Goal: Feedback & Contribution: Submit feedback/report problem

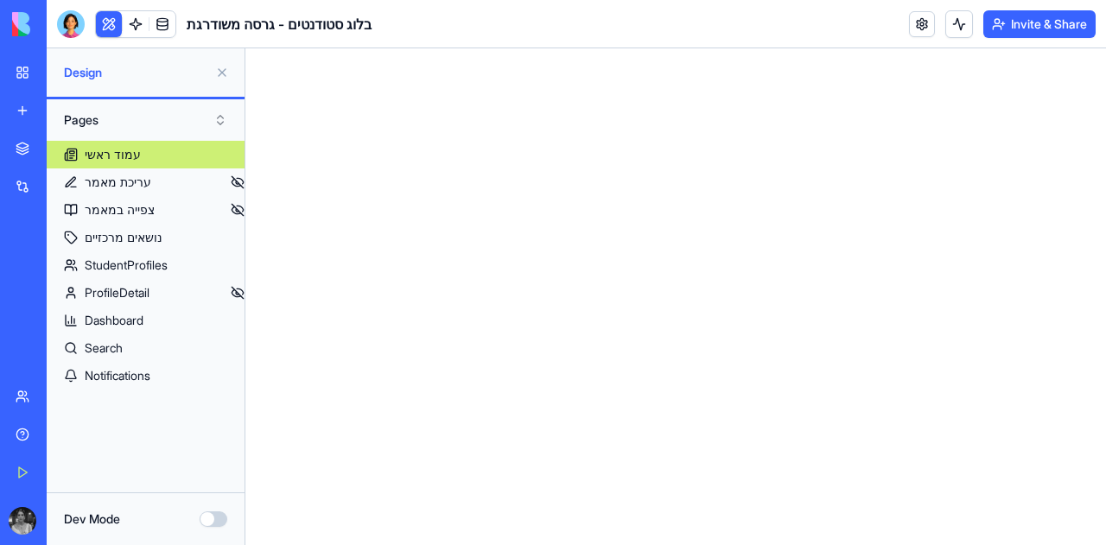
click at [59, 299] on div "The Home Front" at bounding box center [40, 307] width 48 height 17
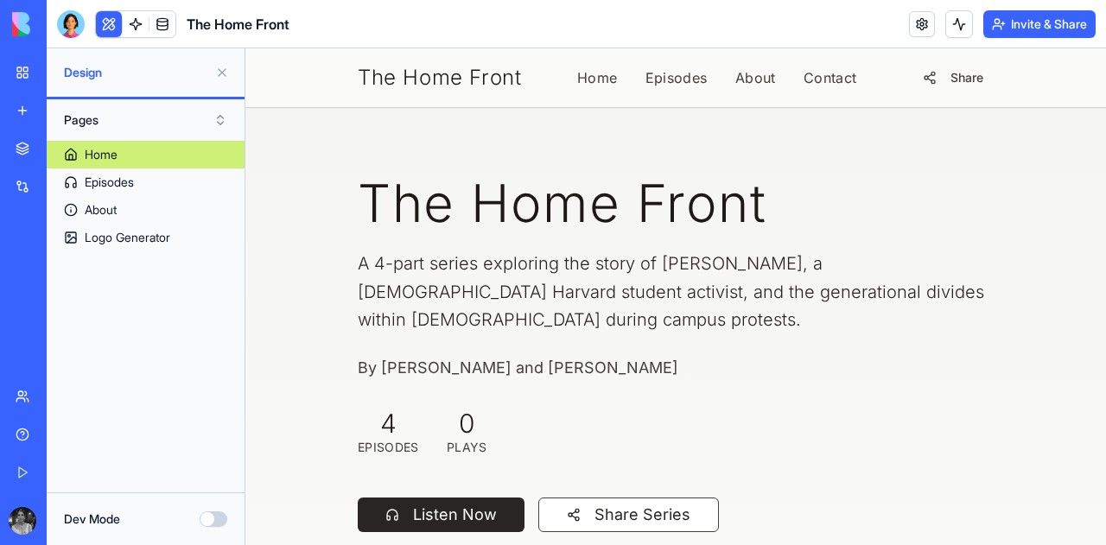
click at [1039, 32] on button "Invite & Share" at bounding box center [1039, 24] width 112 height 28
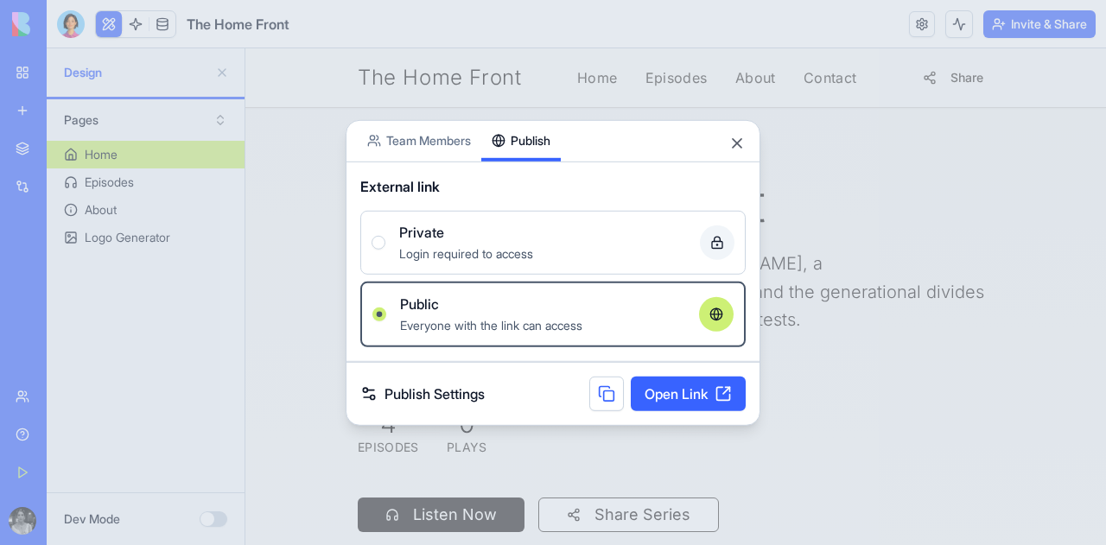
click at [529, 120] on button "Publish" at bounding box center [520, 140] width 79 height 41
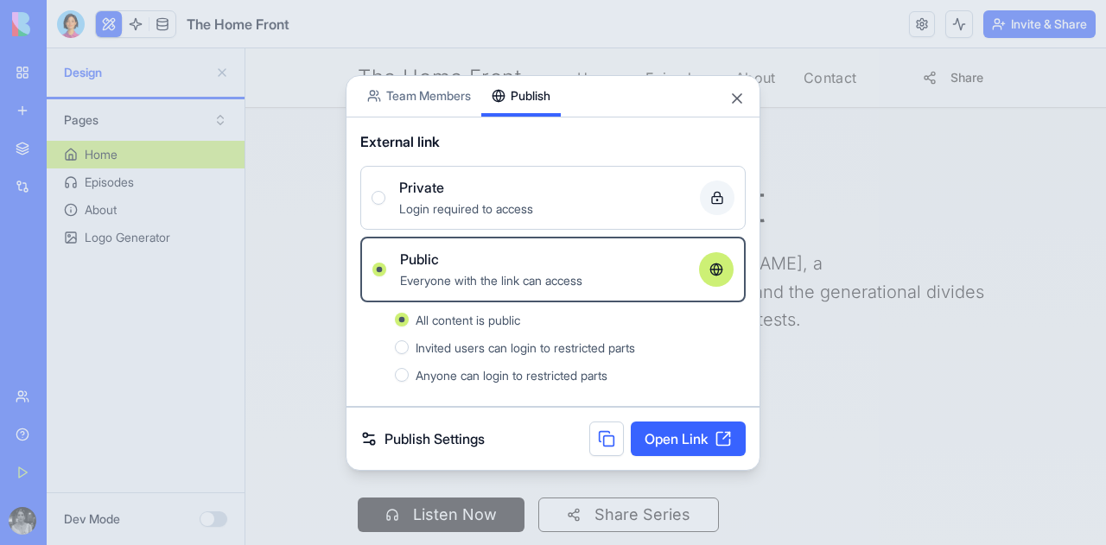
click at [600, 442] on button at bounding box center [606, 439] width 35 height 35
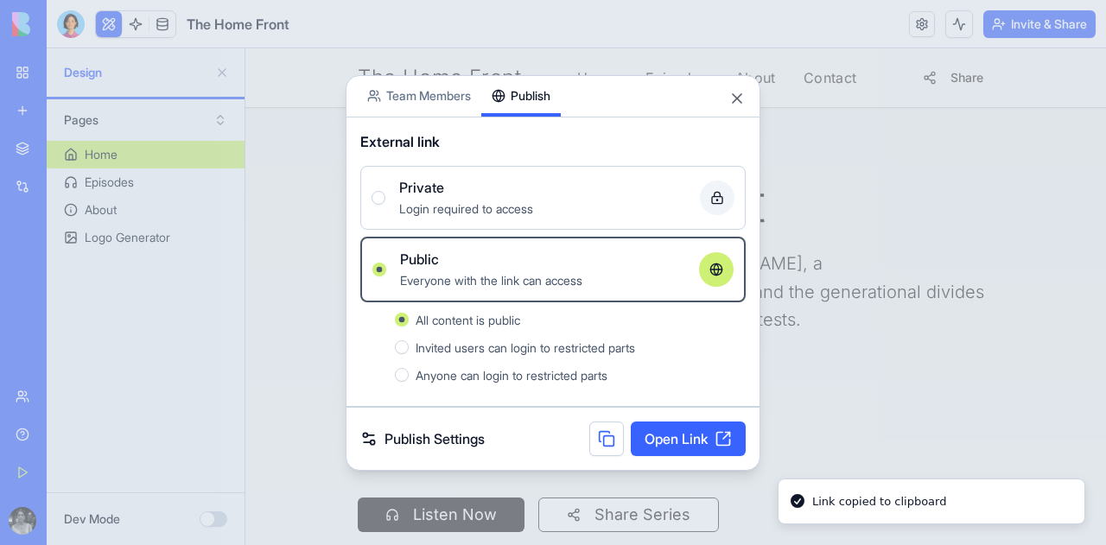
click at [748, 93] on div "Share App Team Members Publish" at bounding box center [553, 96] width 413 height 41
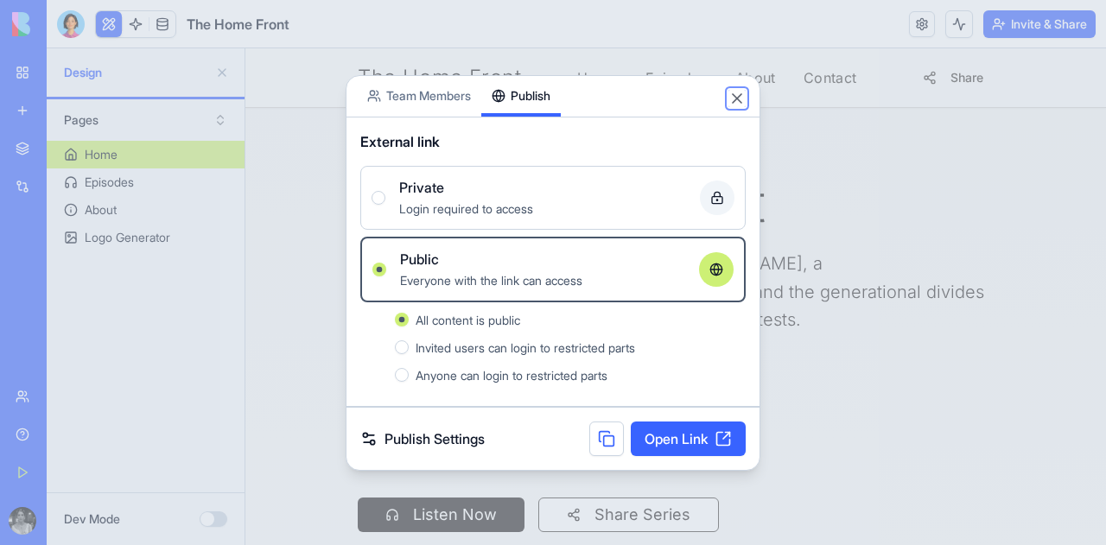
click at [744, 94] on button "Close" at bounding box center [736, 98] width 17 height 17
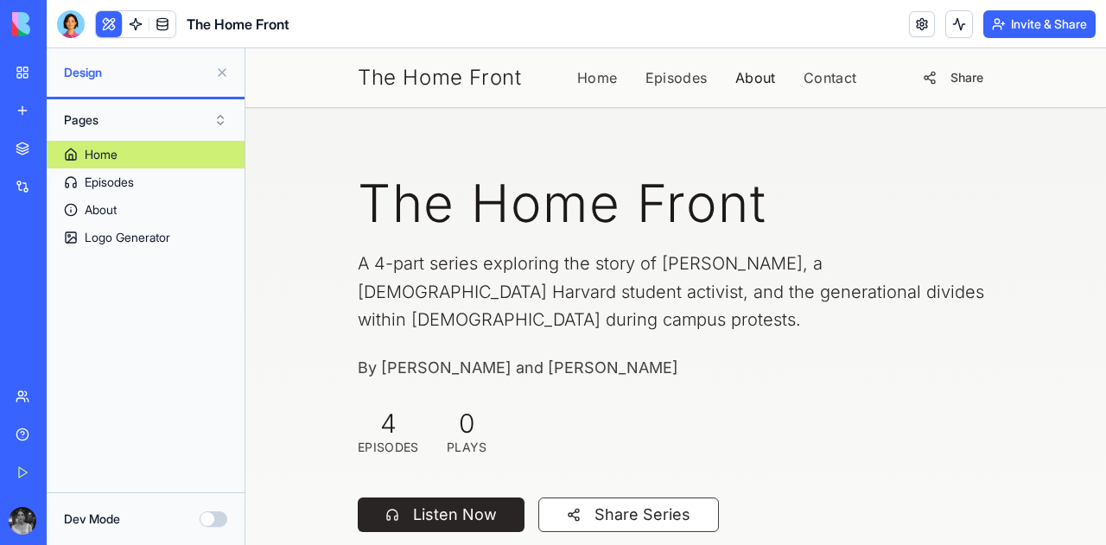
click at [747, 77] on link "About" at bounding box center [755, 77] width 41 height 21
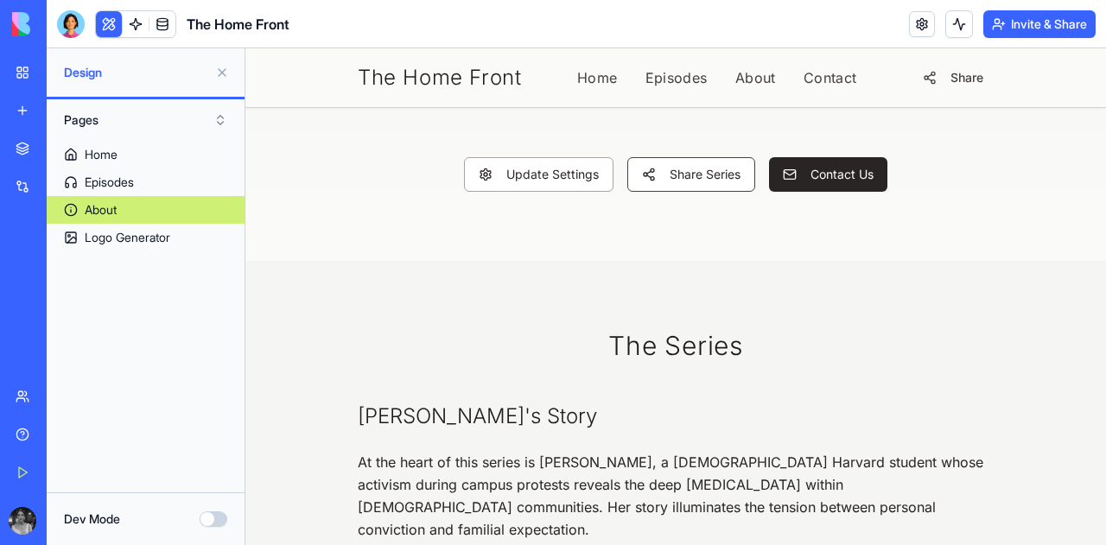
scroll to position [228, 0]
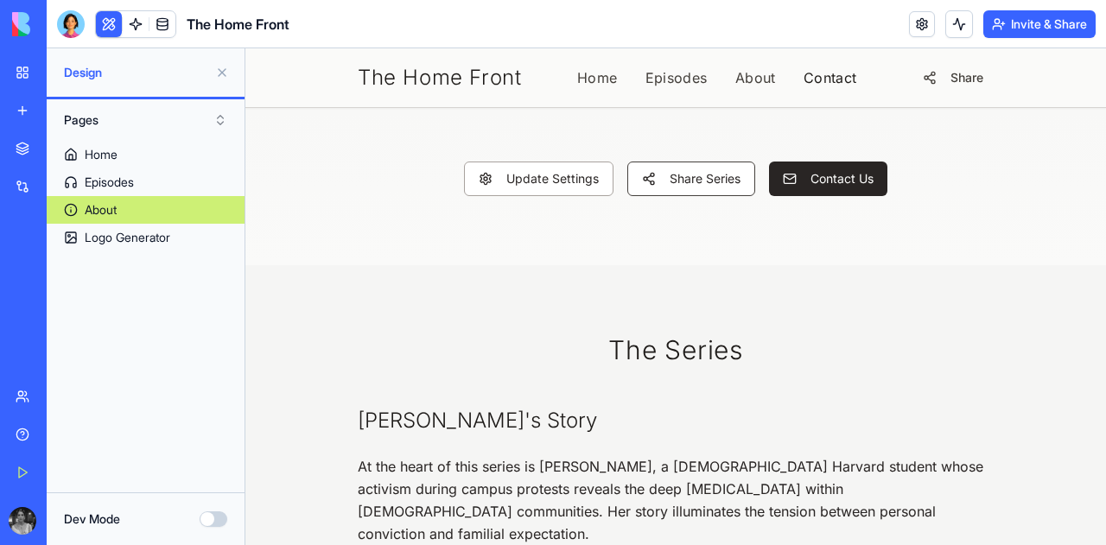
click at [827, 77] on link "Contact" at bounding box center [831, 77] width 54 height 21
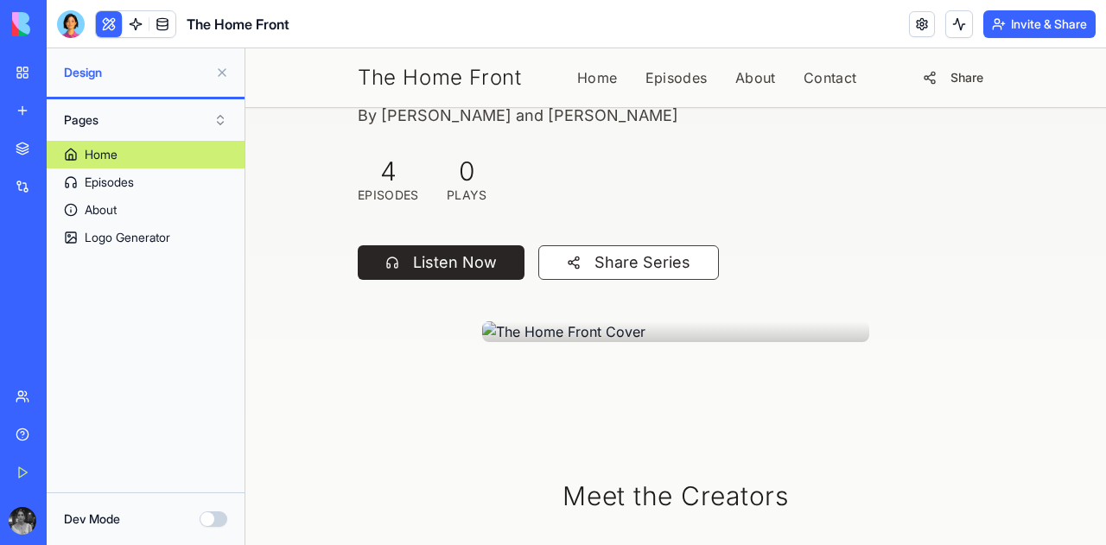
scroll to position [224, 0]
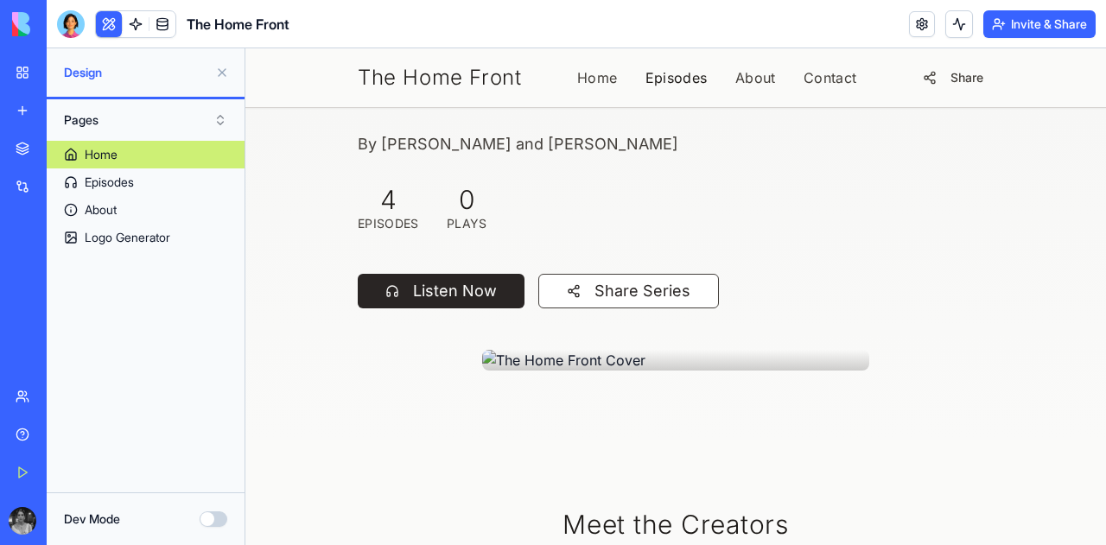
click at [690, 76] on link "Episodes" at bounding box center [676, 77] width 62 height 21
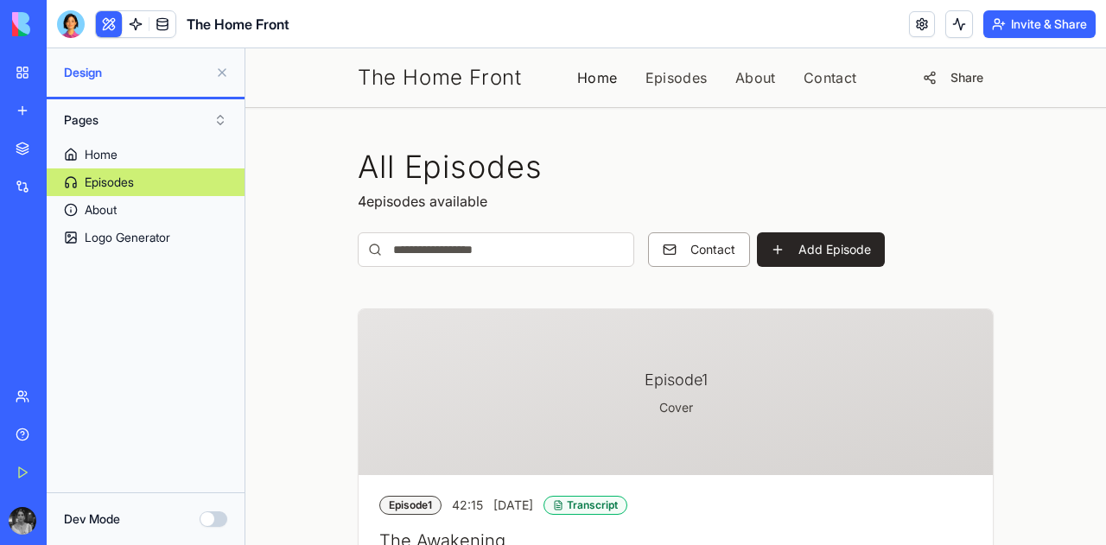
click at [598, 81] on link "Home" at bounding box center [597, 77] width 41 height 21
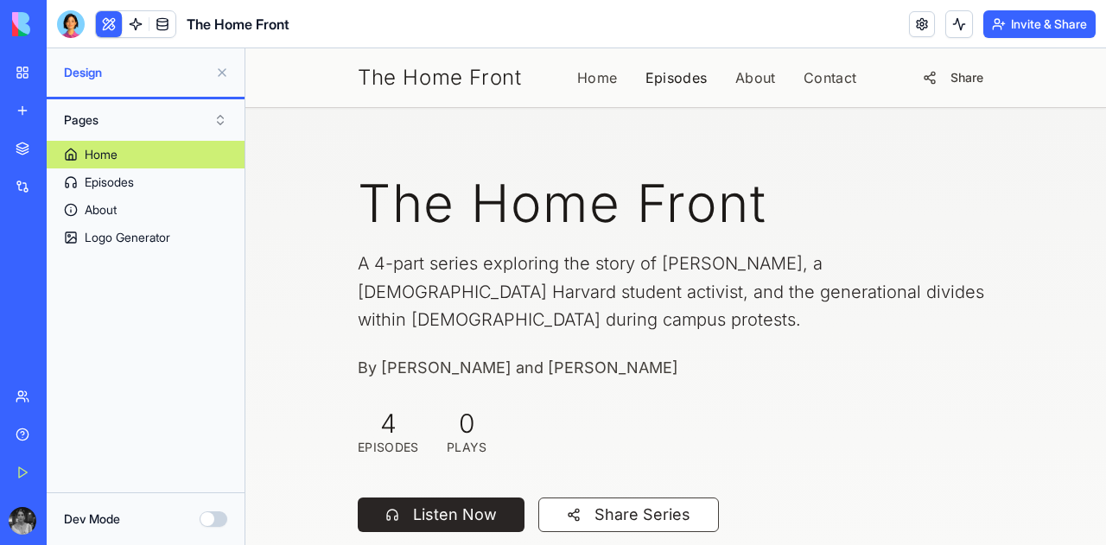
click at [681, 82] on link "Episodes" at bounding box center [676, 77] width 62 height 21
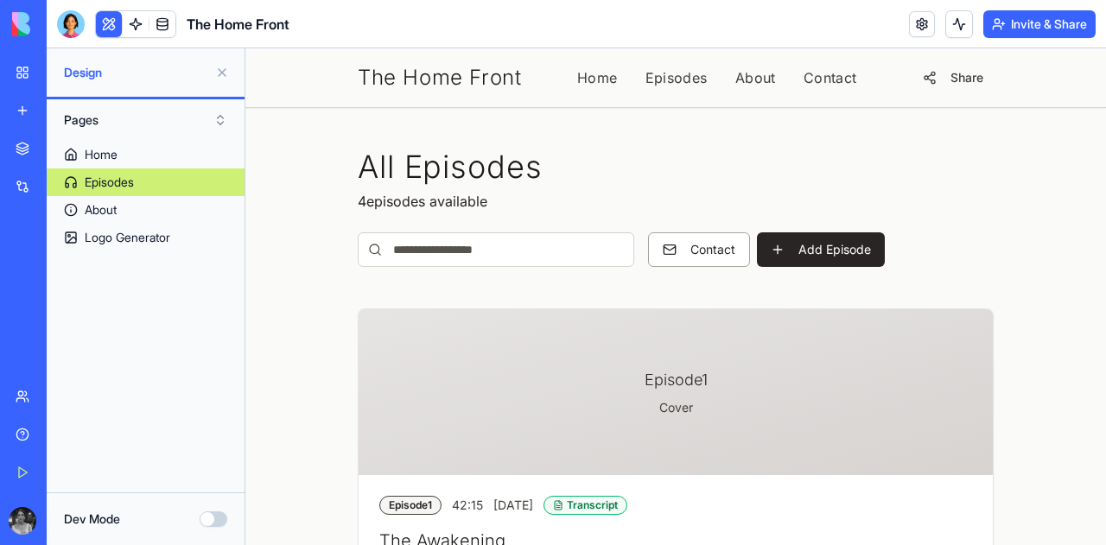
click at [731, 93] on div "The Home Front Home Episodes About Contact Share" at bounding box center [676, 77] width 664 height 59
click at [747, 69] on link "About" at bounding box center [755, 77] width 41 height 21
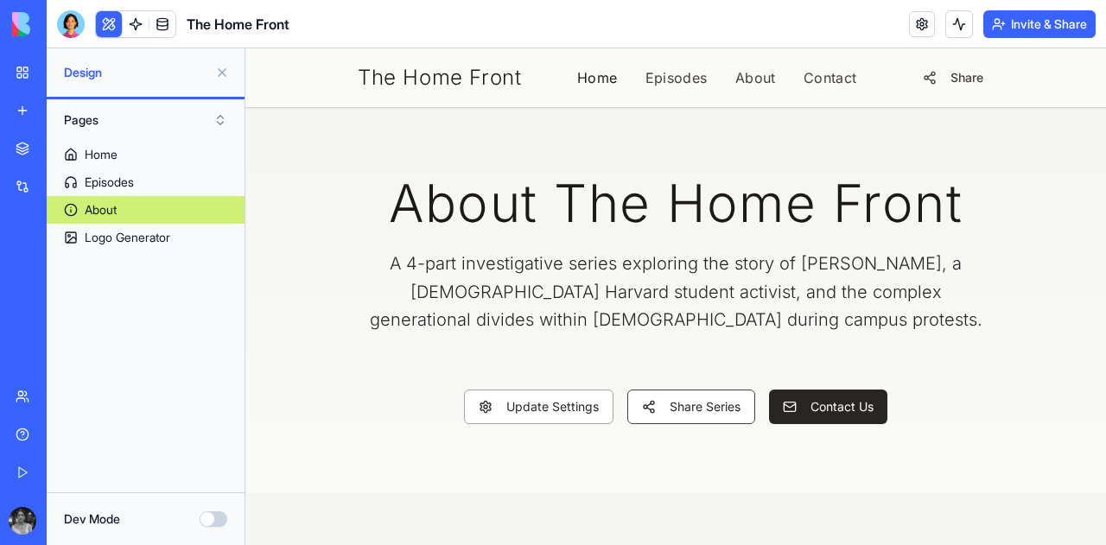
click at [577, 70] on link "Home" at bounding box center [597, 77] width 41 height 21
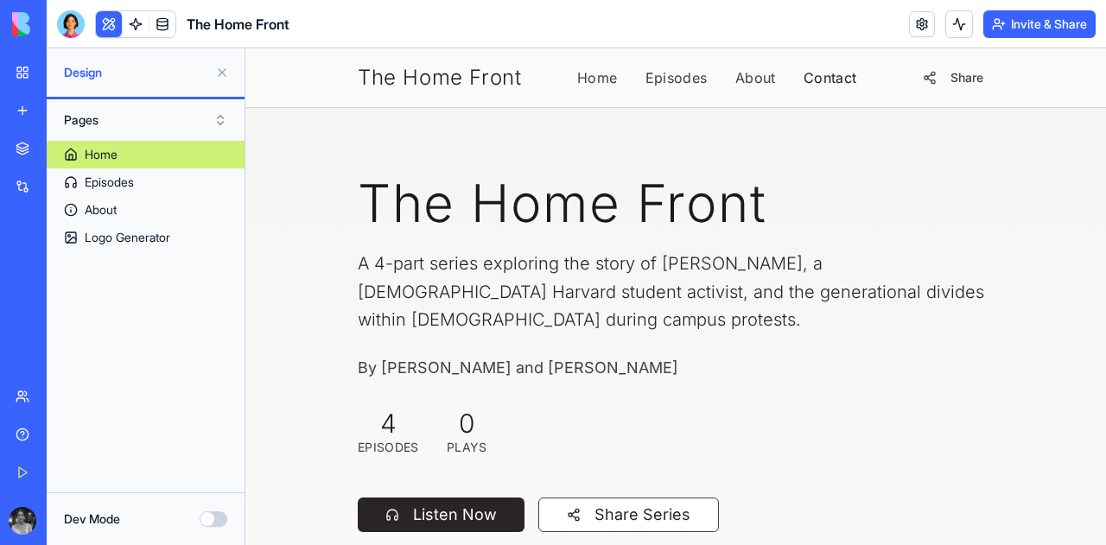
click at [804, 77] on link "Contact" at bounding box center [831, 77] width 54 height 21
click at [569, 79] on div "The Home Front Home Episodes About Contact Share" at bounding box center [676, 77] width 636 height 31
click at [577, 78] on link "Home" at bounding box center [597, 77] width 41 height 21
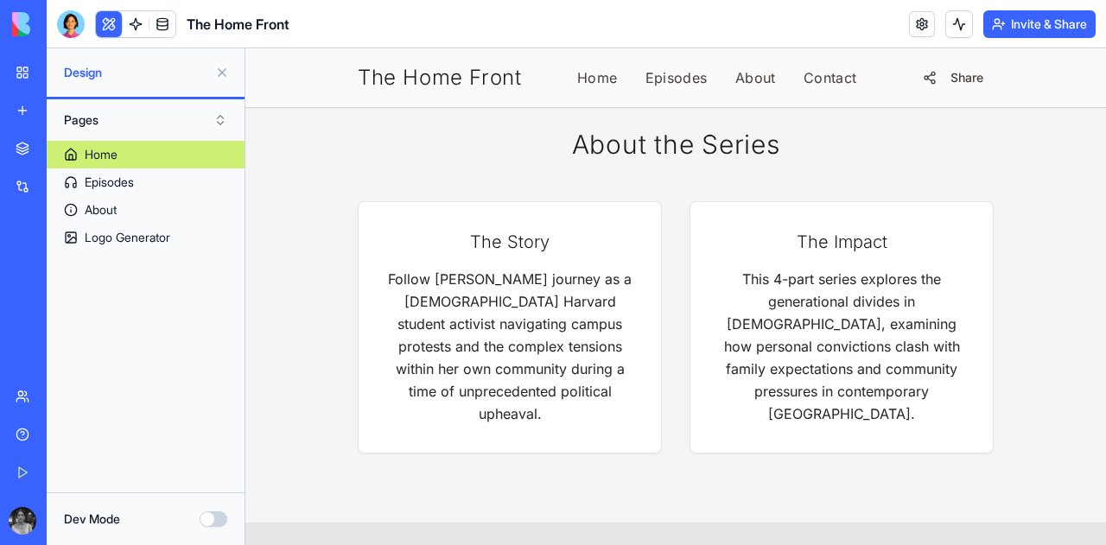
scroll to position [1351, 0]
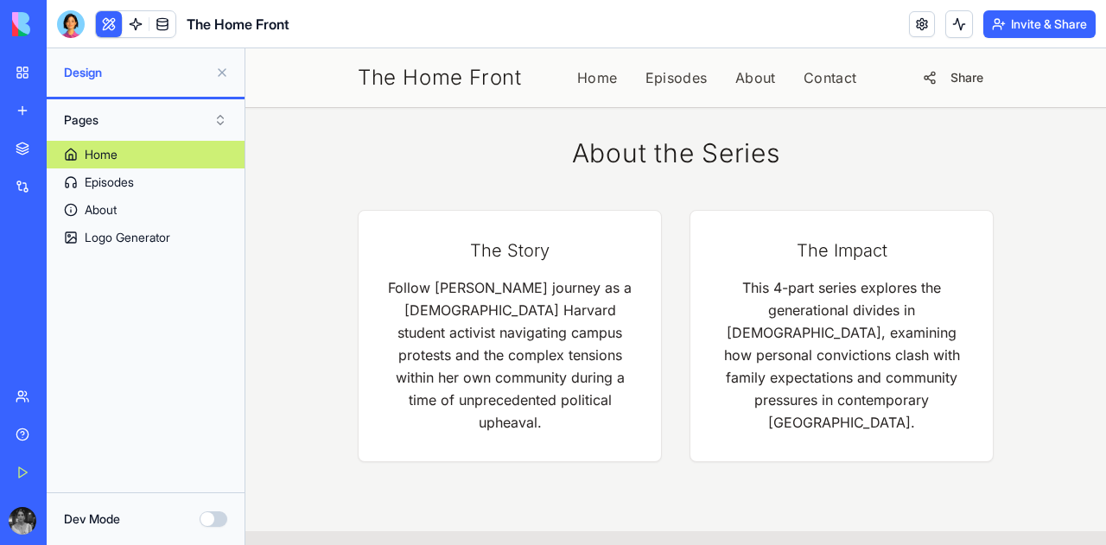
click at [222, 79] on button at bounding box center [222, 73] width 28 height 28
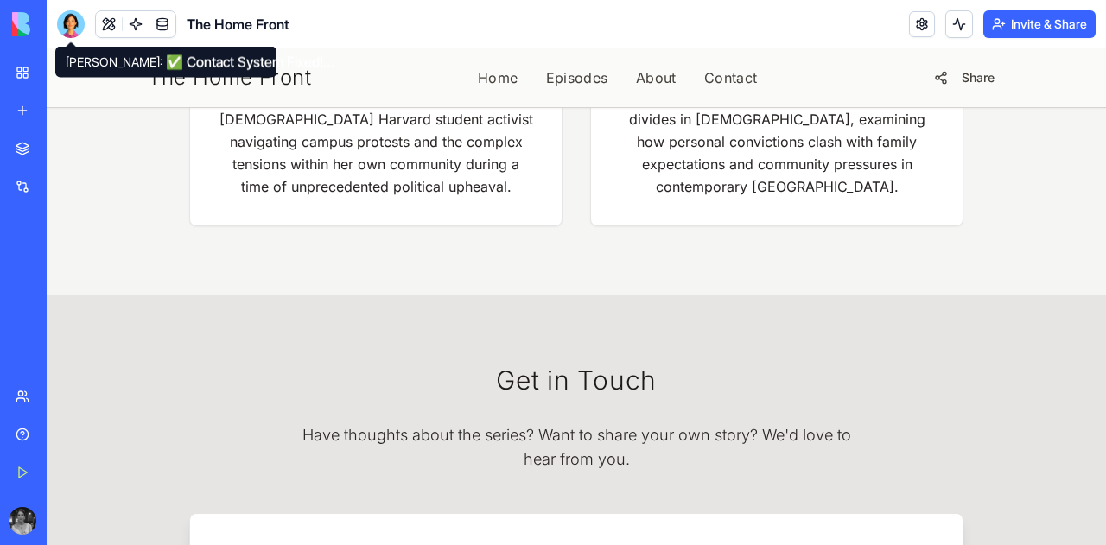
click at [74, 25] on div at bounding box center [71, 24] width 28 height 28
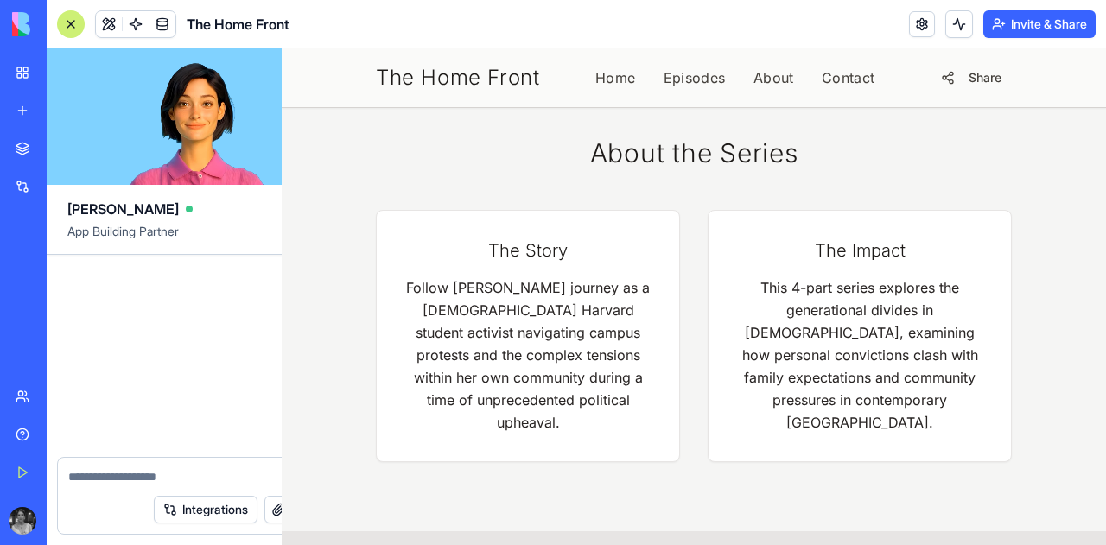
scroll to position [21997, 0]
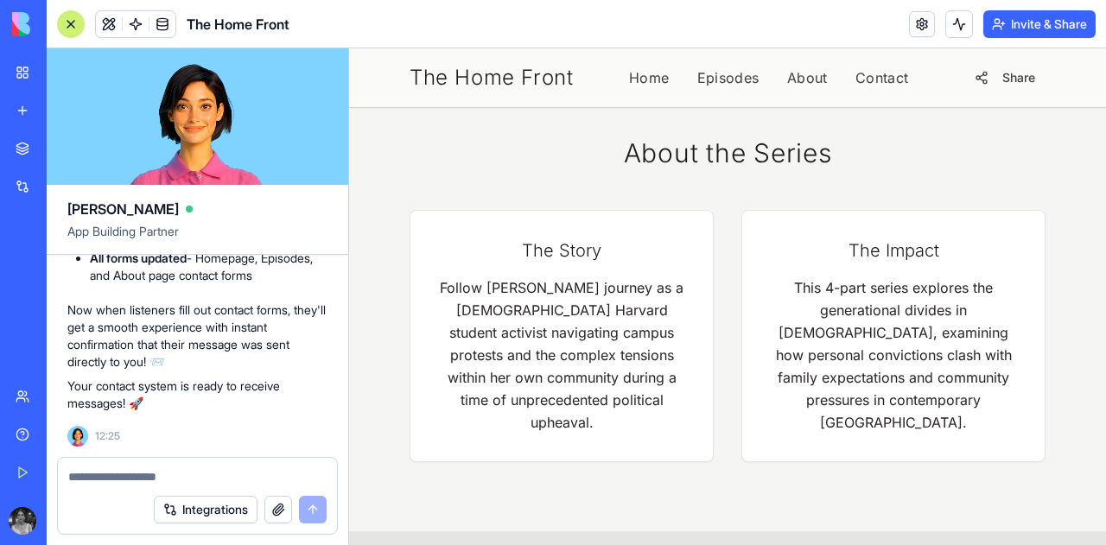
click at [443, 86] on span "The Home Front" at bounding box center [491, 78] width 163 height 28
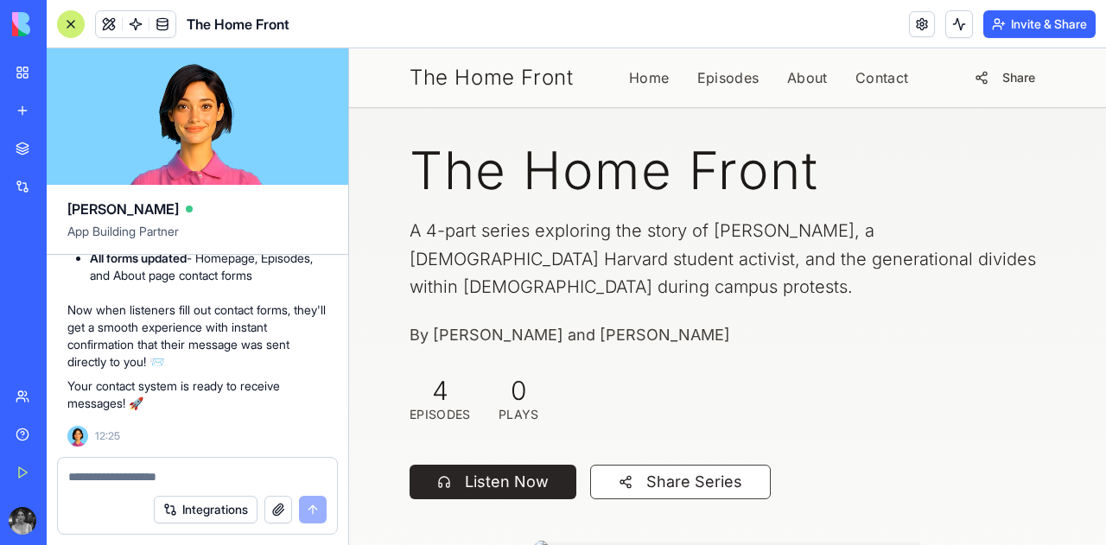
scroll to position [0, 0]
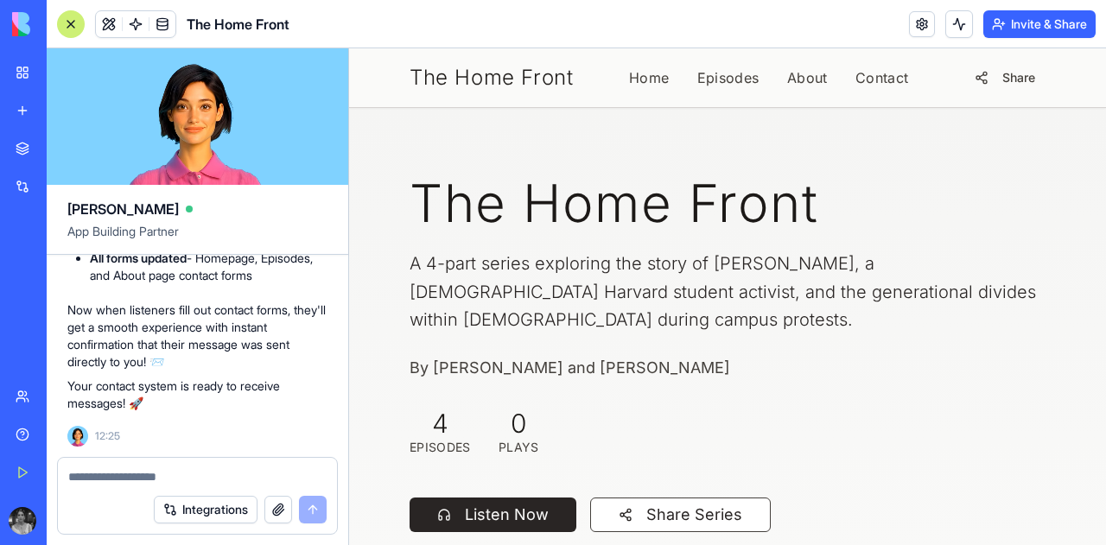
click at [246, 470] on textarea at bounding box center [197, 476] width 258 height 17
type textarea "**********"
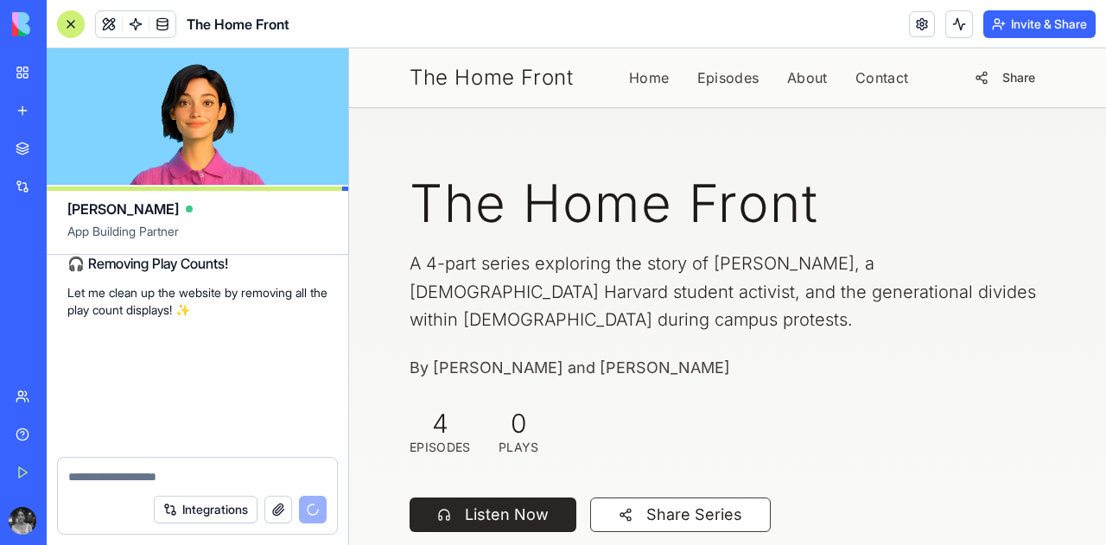
scroll to position [22271, 0]
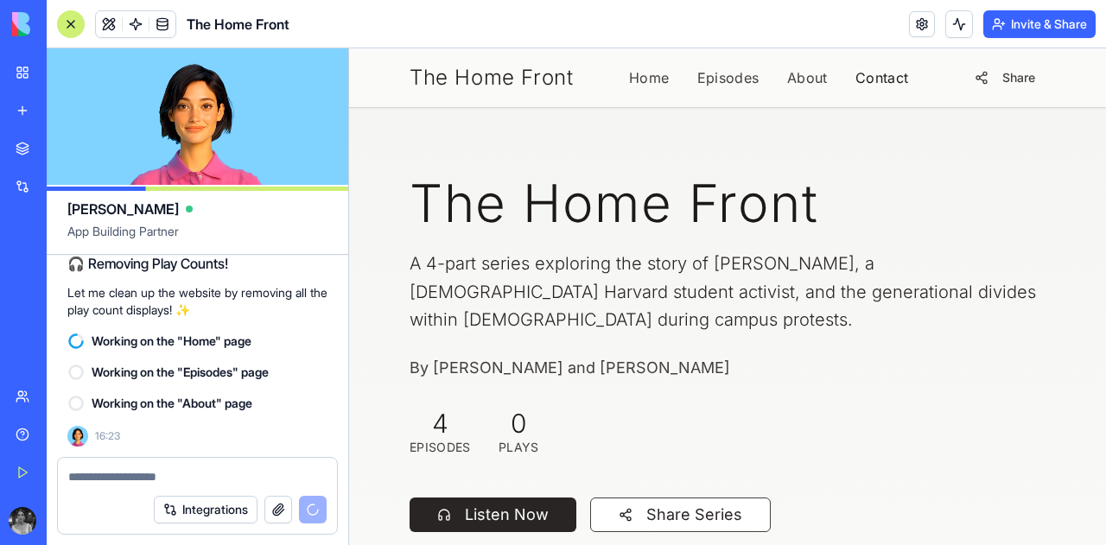
click at [887, 71] on link "Contact" at bounding box center [882, 77] width 54 height 21
click at [863, 77] on link "Contact" at bounding box center [882, 77] width 54 height 21
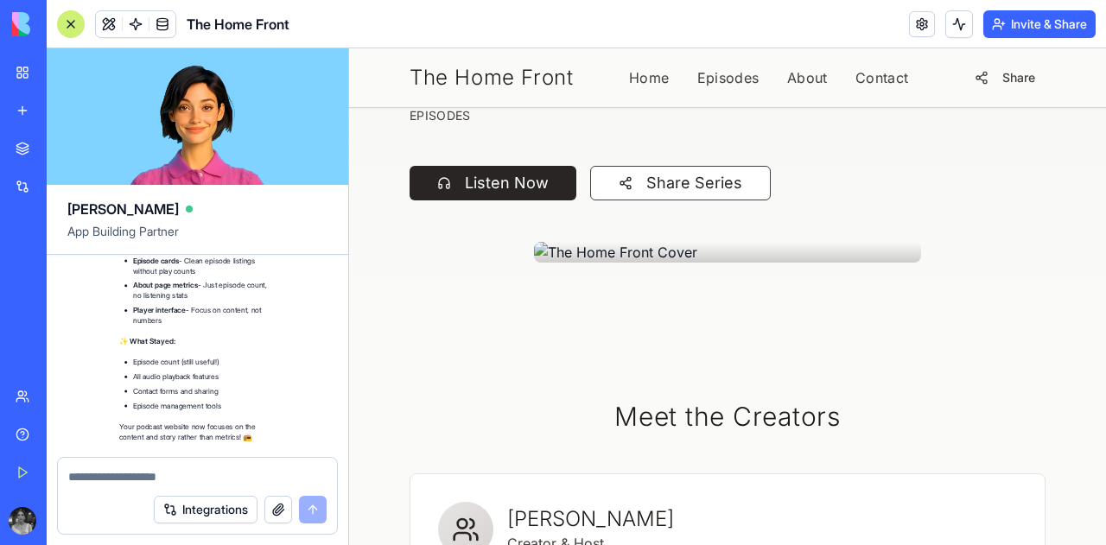
scroll to position [22775, 0]
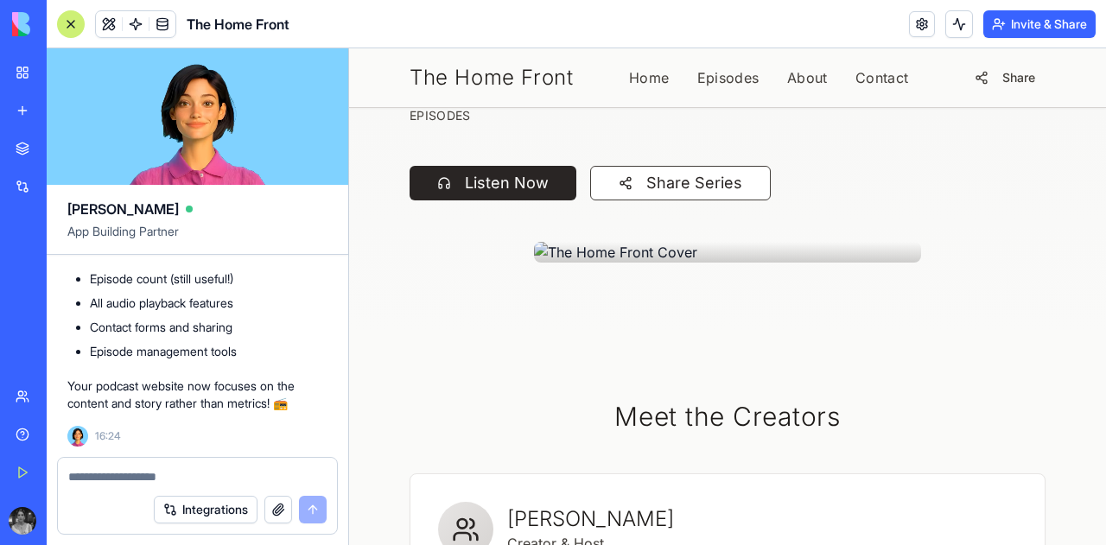
click at [162, 470] on textarea at bounding box center [197, 476] width 258 height 17
type textarea "*"
drag, startPoint x: 425, startPoint y: 325, endPoint x: 540, endPoint y: 329, distance: 115.0
click at [540, 263] on div at bounding box center [727, 252] width 387 height 21
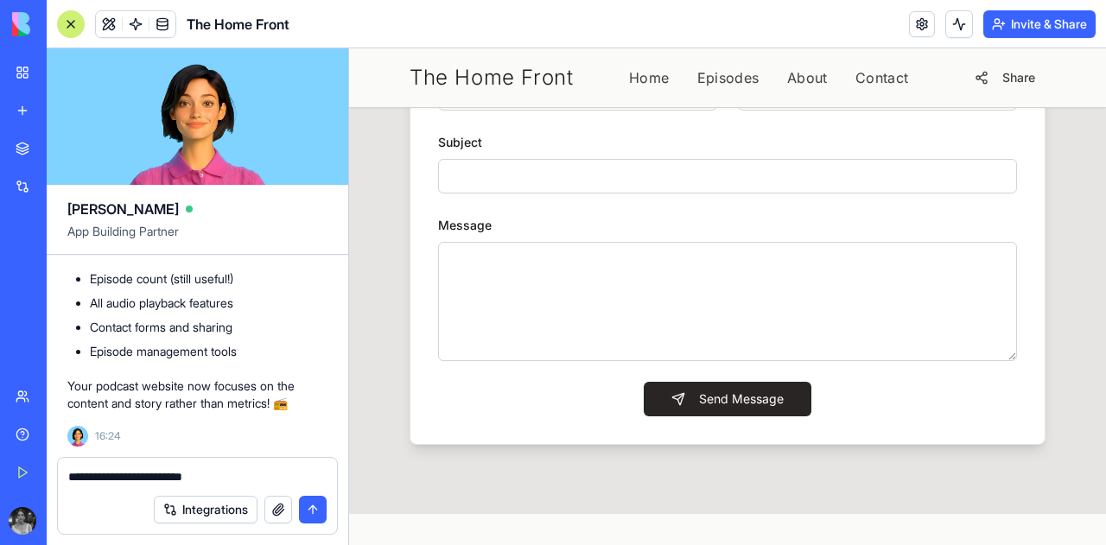
scroll to position [2515, 0]
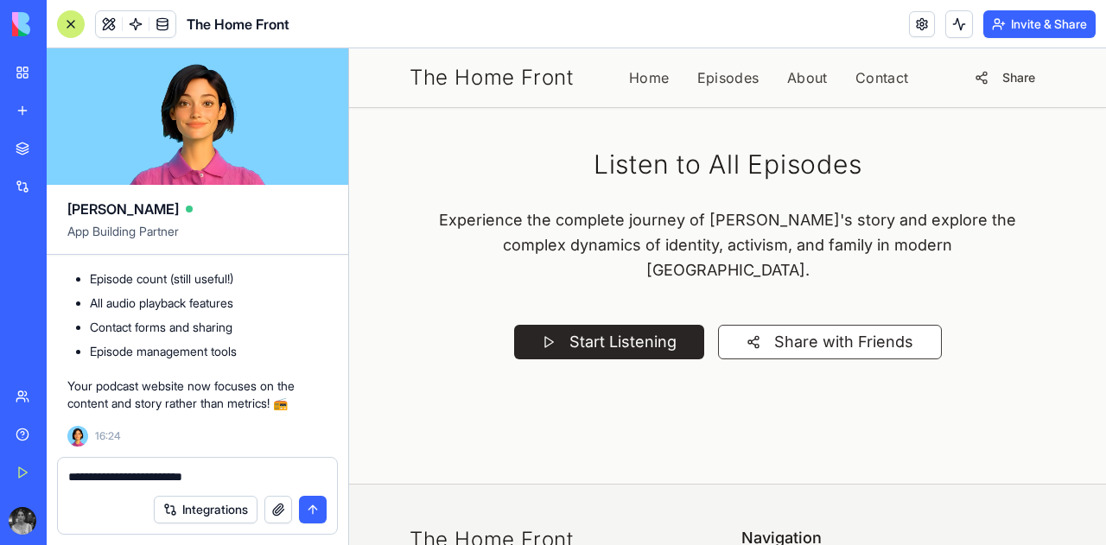
click at [229, 482] on textarea "**********" at bounding box center [197, 476] width 258 height 17
click at [306, 476] on textarea "**********" at bounding box center [197, 476] width 258 height 17
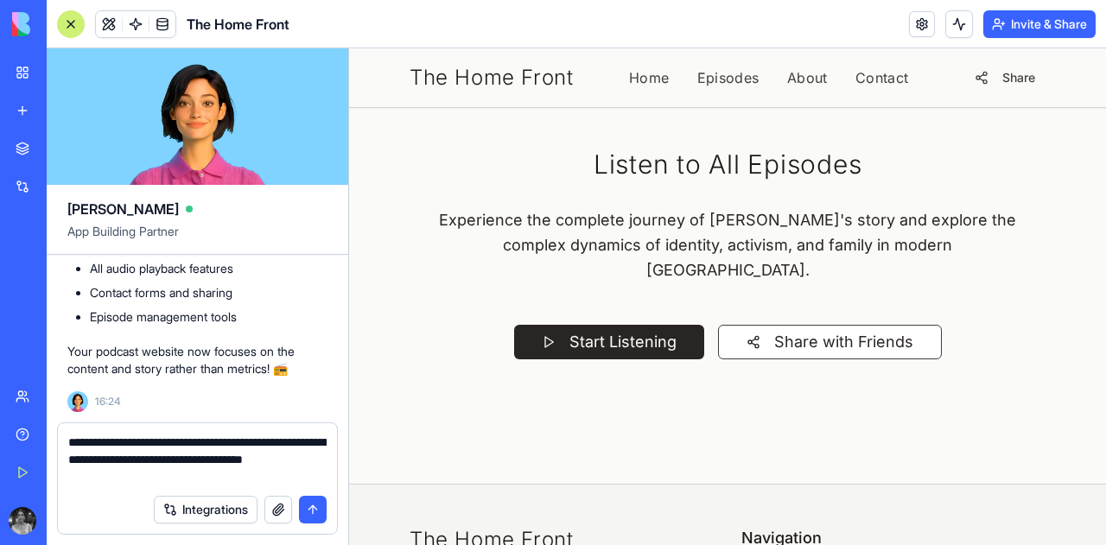
type textarea "**********"
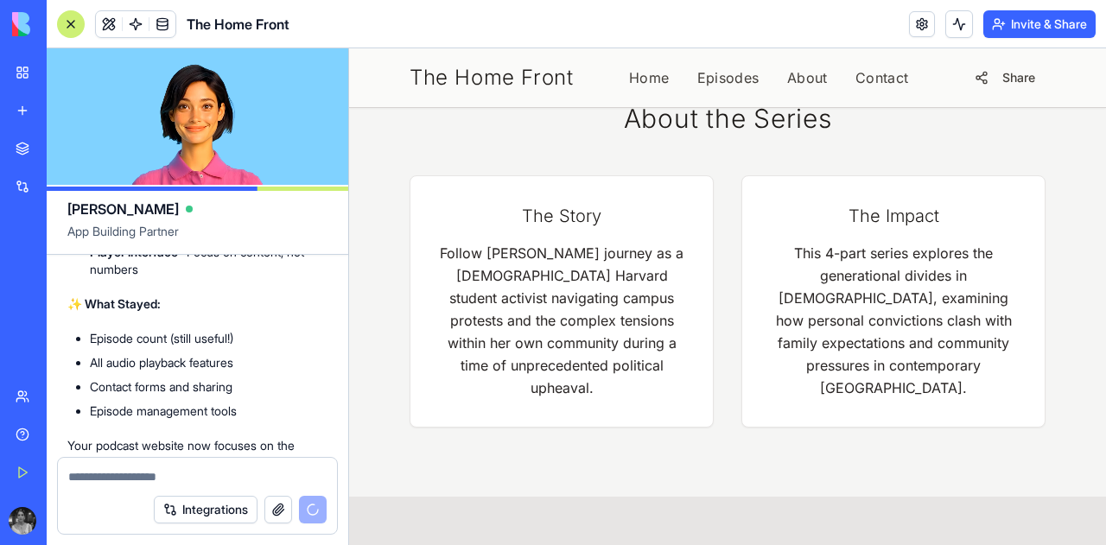
scroll to position [23069, 0]
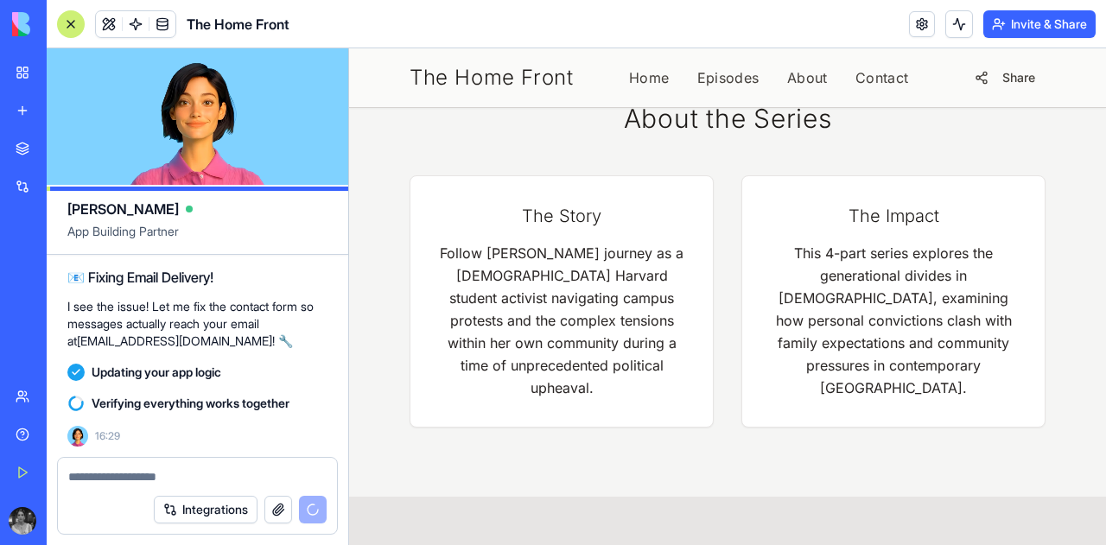
click at [247, 479] on textarea at bounding box center [197, 476] width 258 height 17
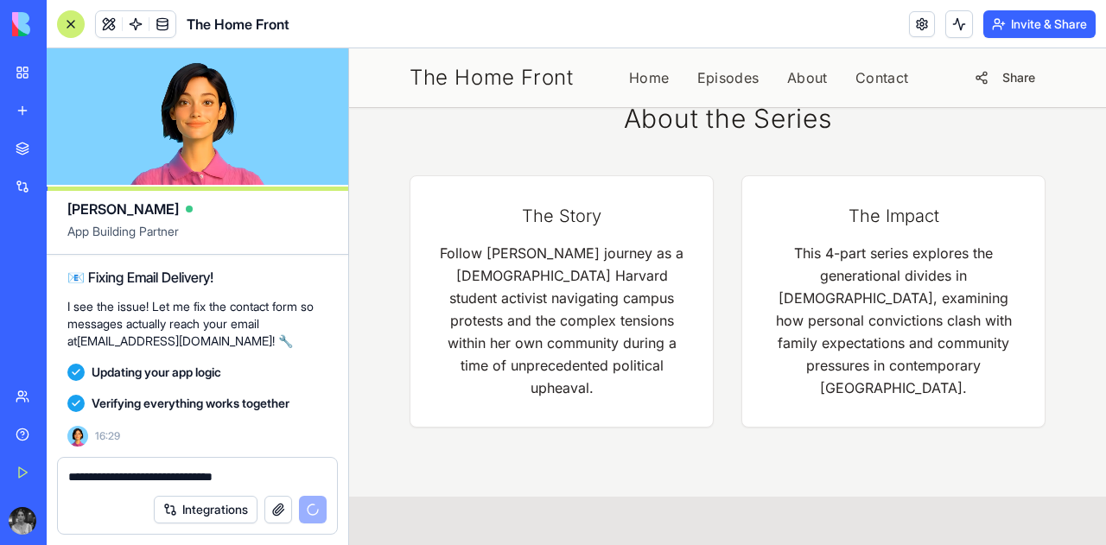
scroll to position [23560, 0]
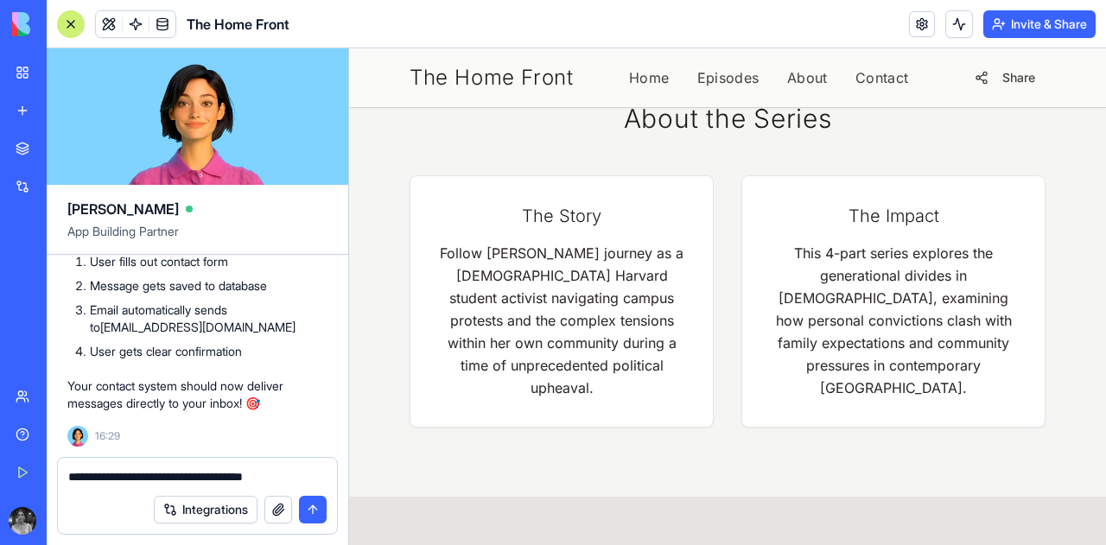
click at [197, 475] on textarea "**********" at bounding box center [197, 476] width 258 height 17
click at [297, 475] on textarea "**********" at bounding box center [197, 476] width 258 height 17
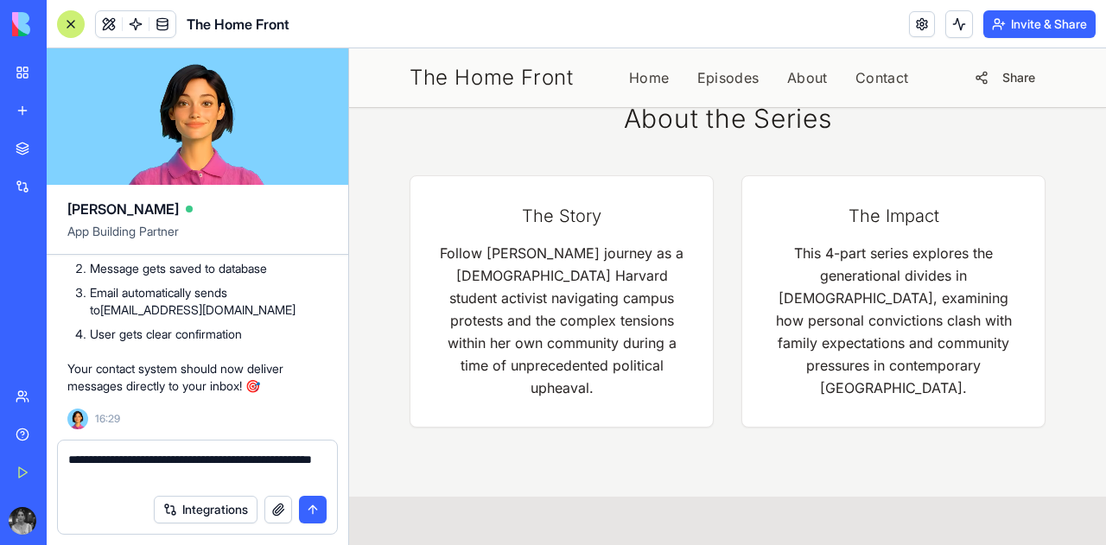
type textarea "**********"
click at [311, 516] on button "submit" at bounding box center [313, 510] width 28 height 28
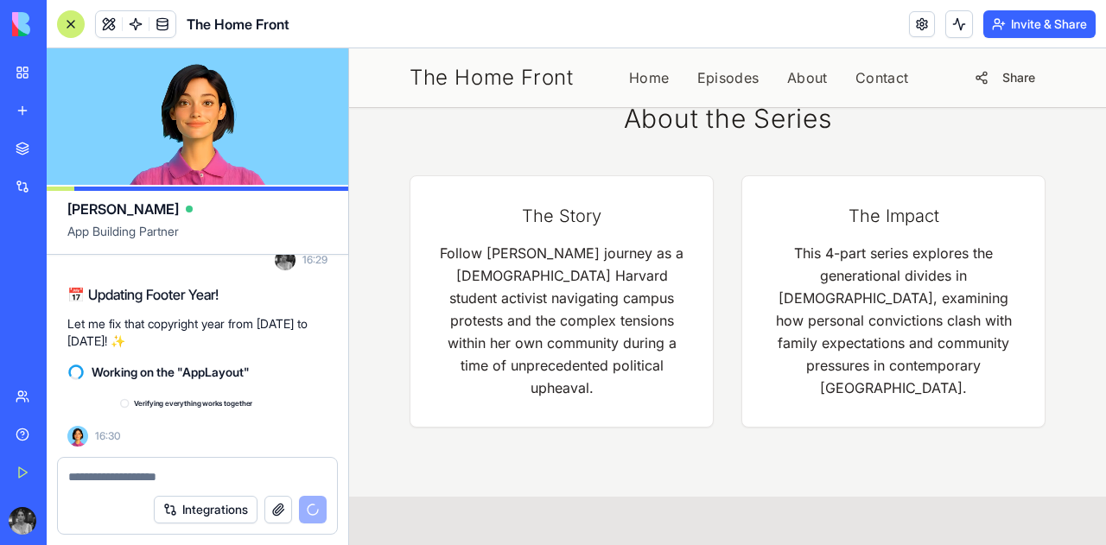
scroll to position [23819, 0]
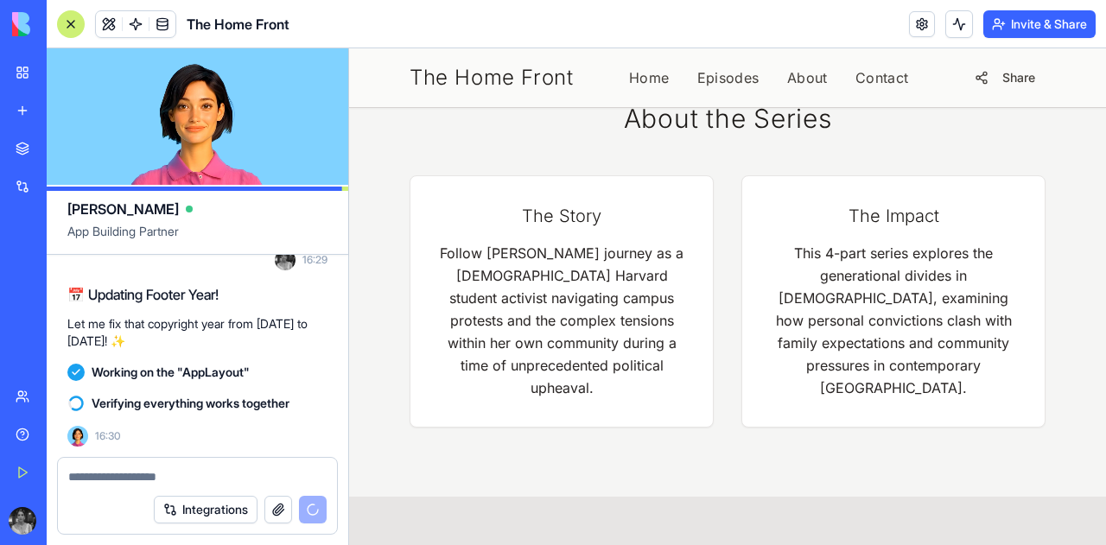
click at [149, 479] on textarea at bounding box center [197, 476] width 258 height 17
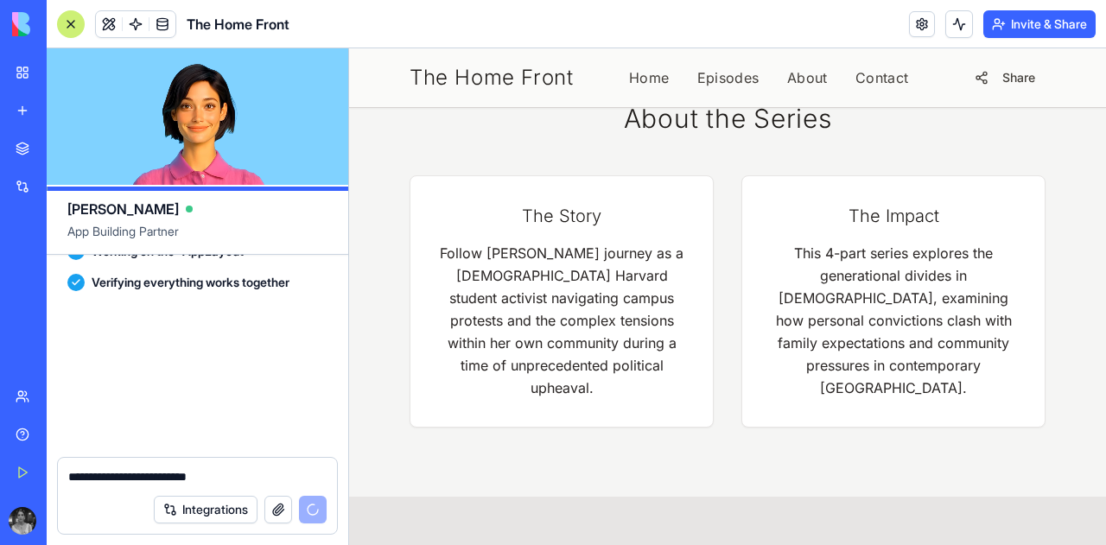
scroll to position [23940, 0]
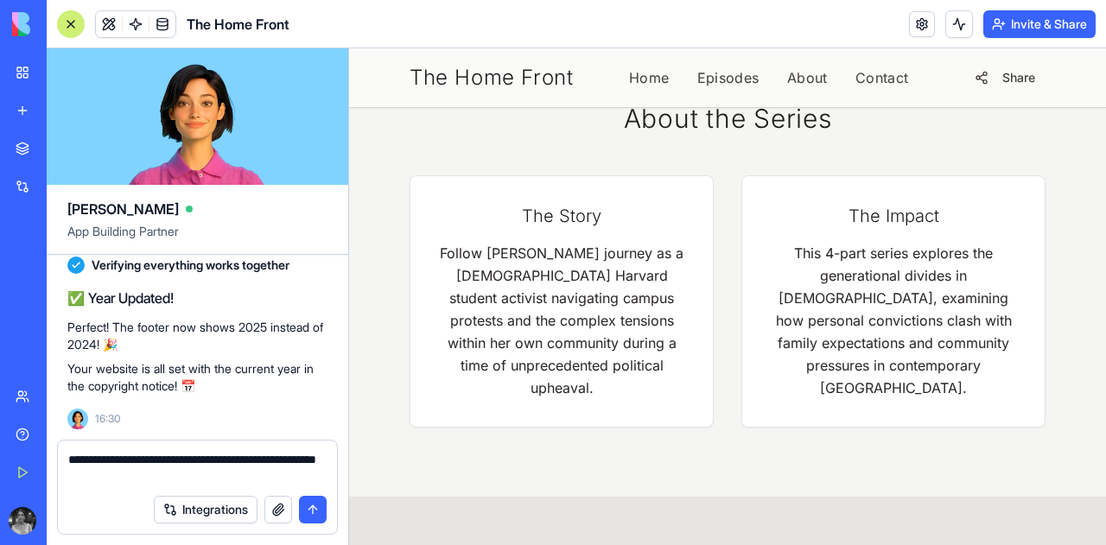
type textarea "**********"
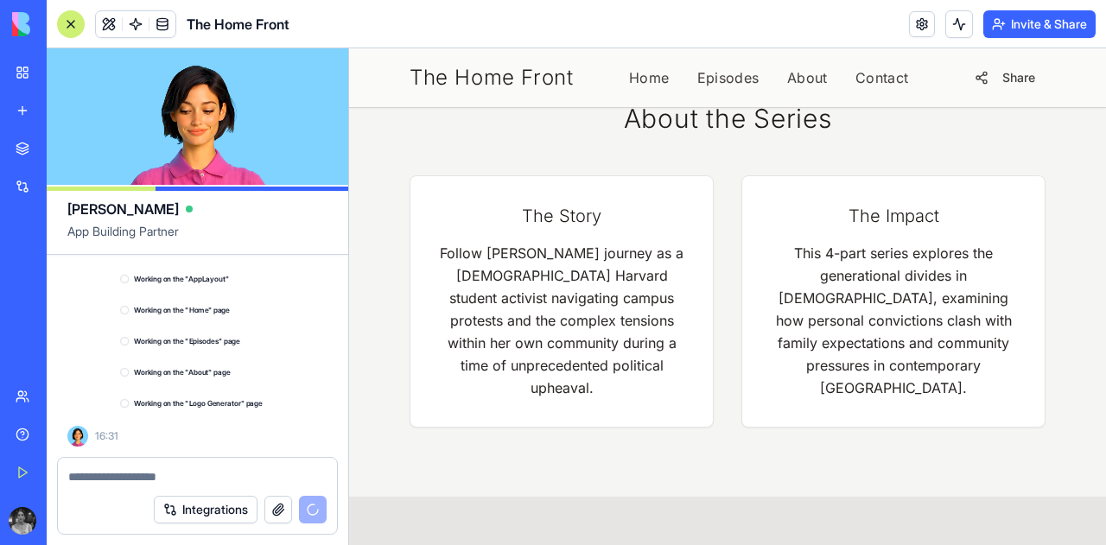
scroll to position [24348, 0]
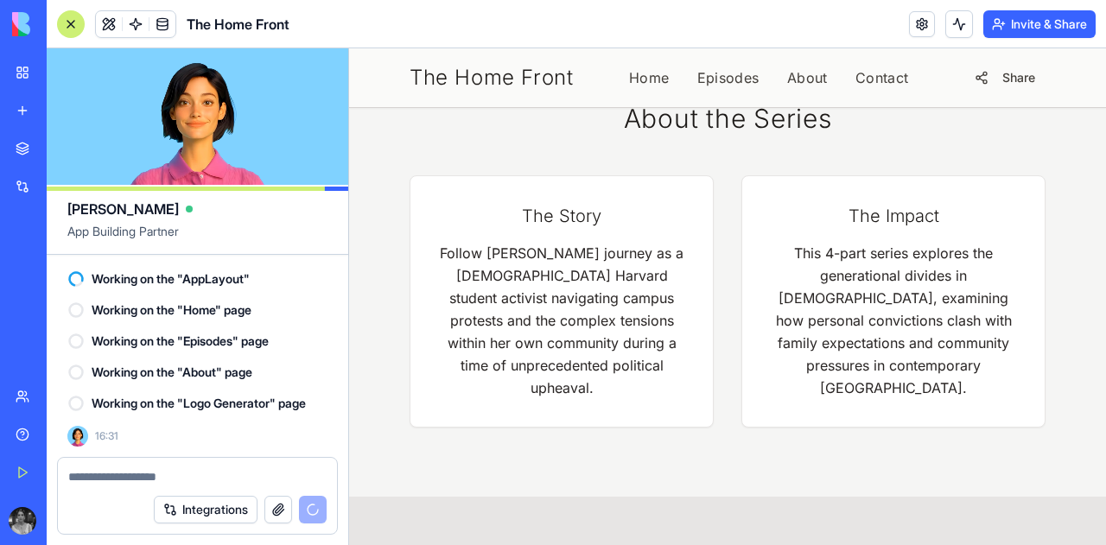
click at [216, 482] on textarea at bounding box center [197, 476] width 258 height 17
type textarea "*"
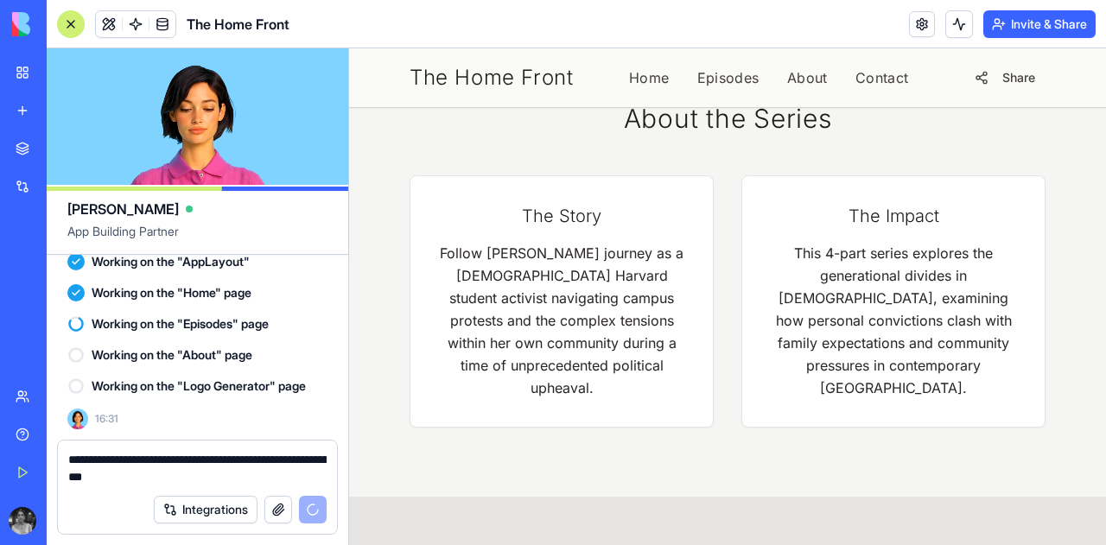
drag, startPoint x: 324, startPoint y: 404, endPoint x: 168, endPoint y: 478, distance: 172.8
click at [168, 478] on textarea "**********" at bounding box center [197, 468] width 258 height 35
type textarea "**********"
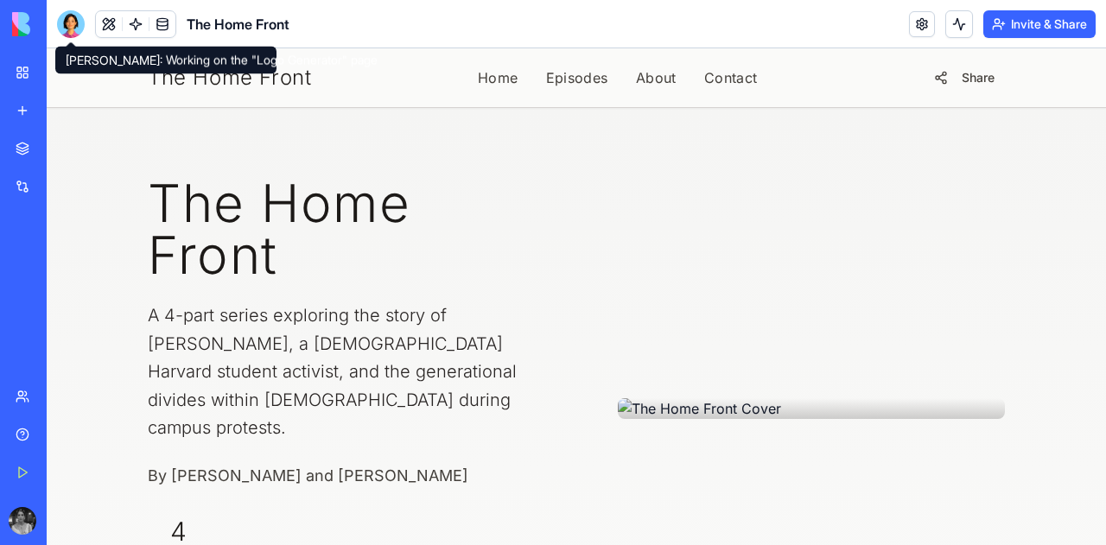
click at [53, 32] on header "The Home Front Invite & Share" at bounding box center [576, 24] width 1059 height 48
click at [59, 29] on div at bounding box center [71, 24] width 28 height 28
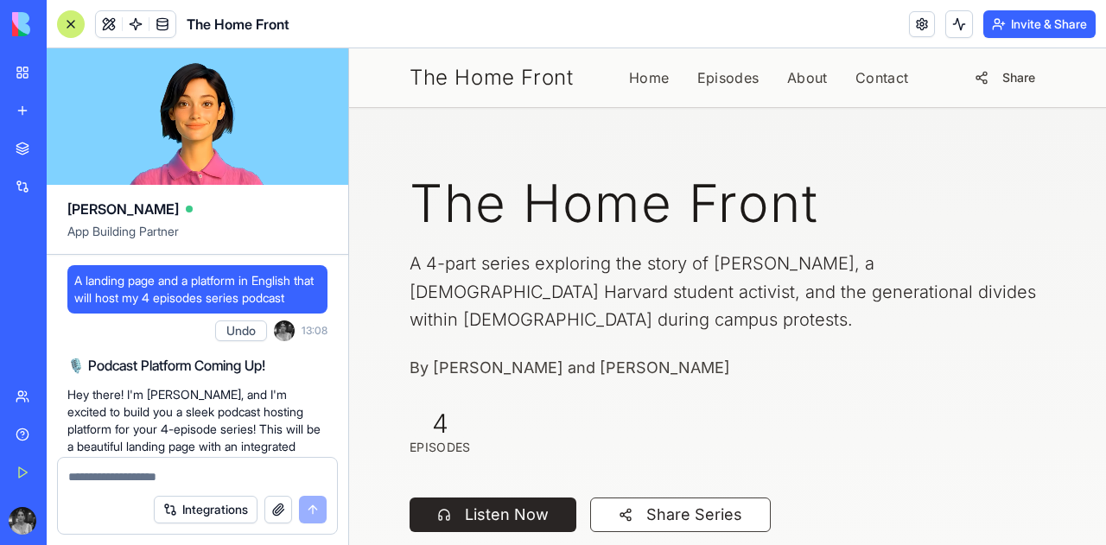
scroll to position [24348, 0]
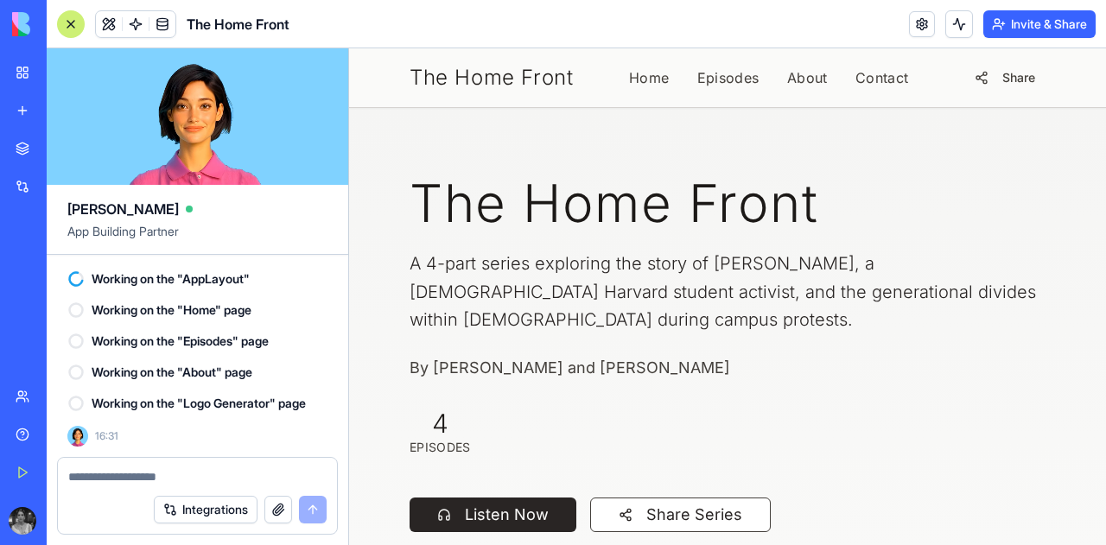
click at [137, 468] on textarea at bounding box center [197, 476] width 258 height 17
type textarea "*"
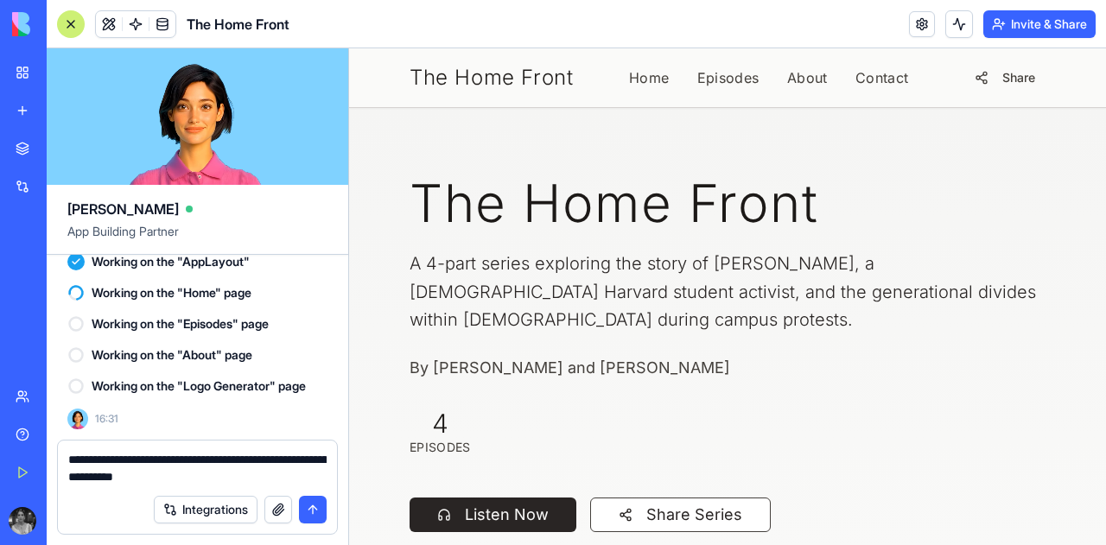
type textarea "**********"
click at [307, 518] on button "submit" at bounding box center [313, 510] width 28 height 28
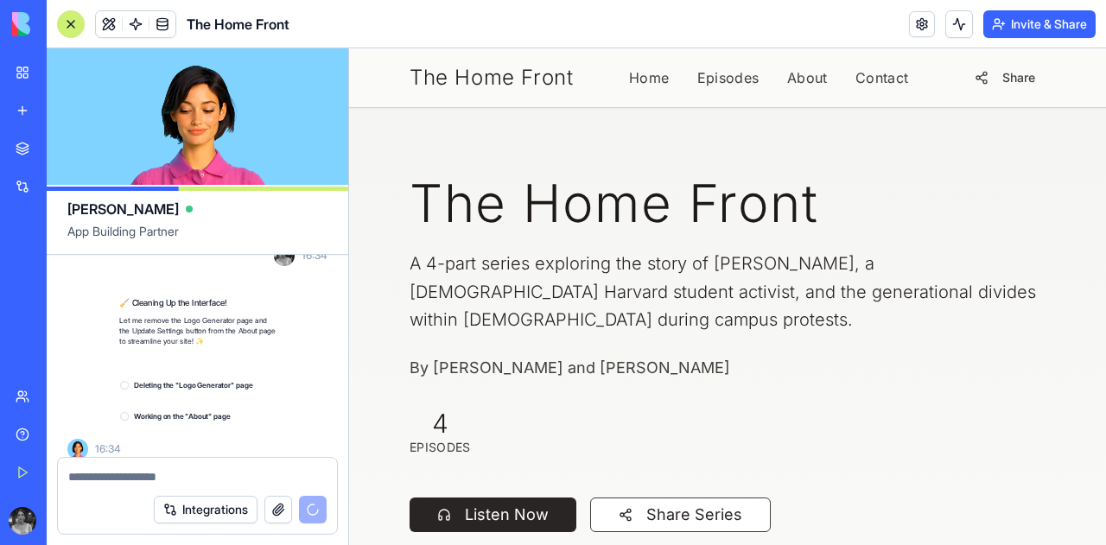
scroll to position [24624, 0]
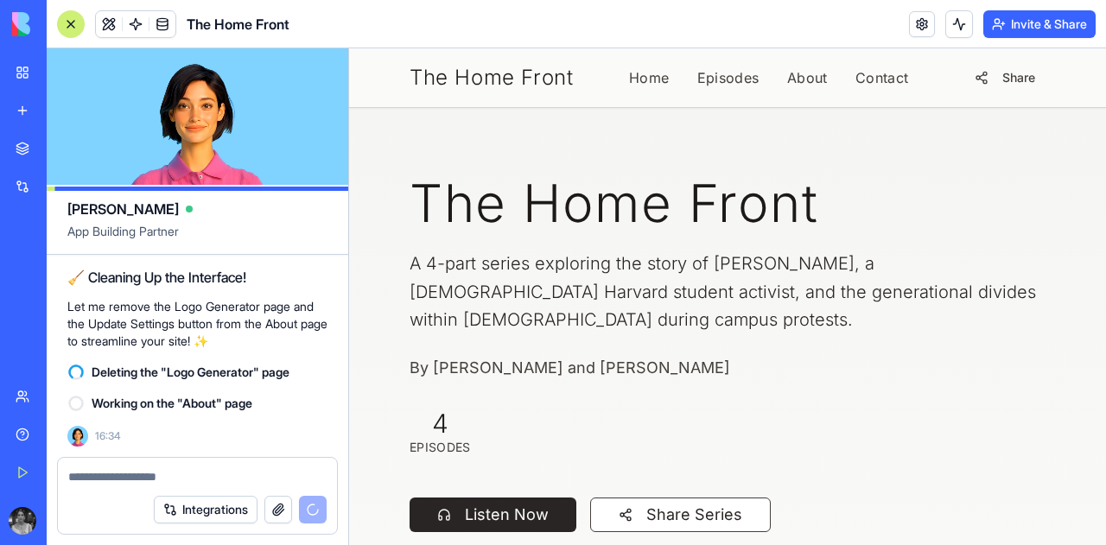
click at [179, 486] on div "Integrations" at bounding box center [197, 510] width 279 height 48
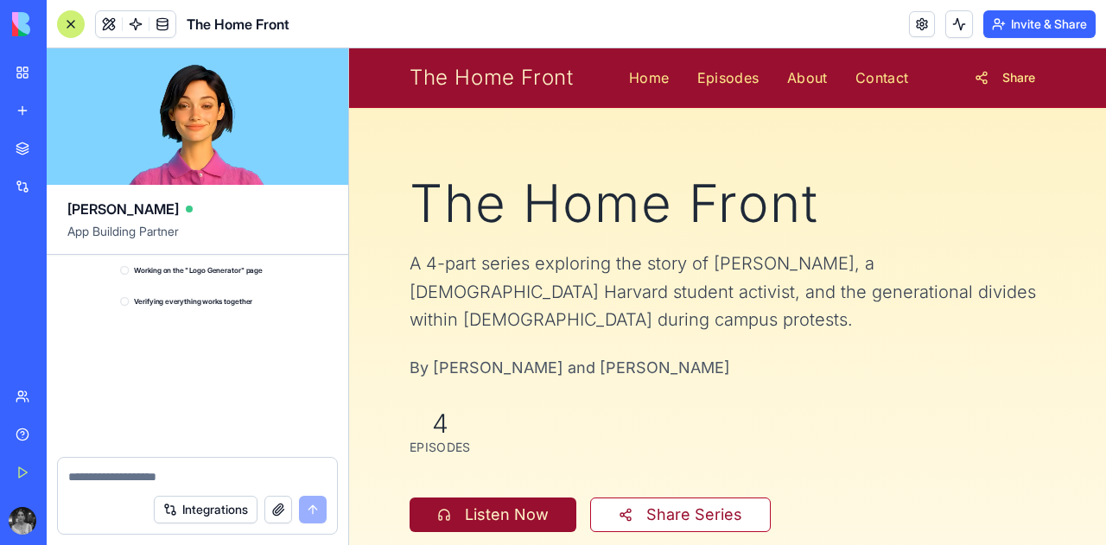
scroll to position [25285, 0]
